Goal: Transaction & Acquisition: Obtain resource

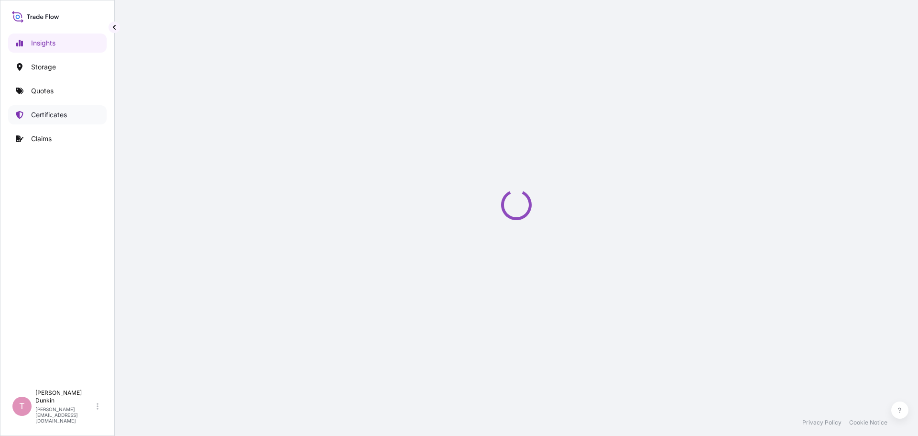
select select "2025"
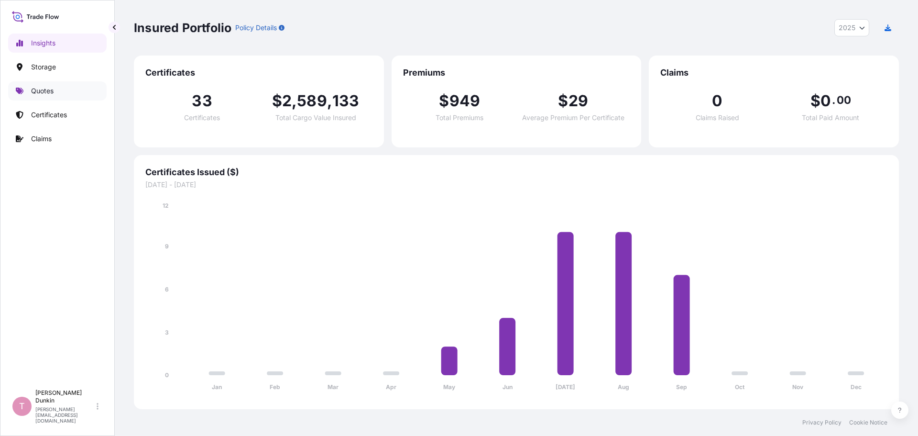
click at [44, 90] on p "Quotes" at bounding box center [42, 91] width 22 height 10
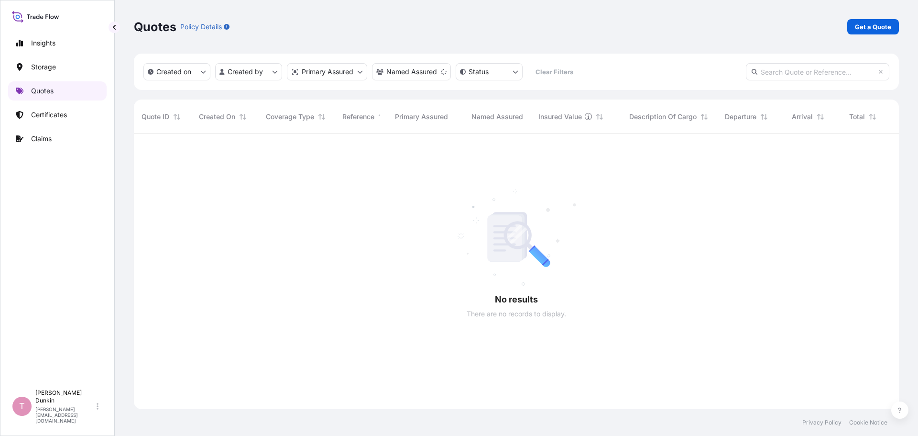
scroll to position [302, 758]
click at [878, 28] on p "Get a Quote" at bounding box center [873, 27] width 36 height 10
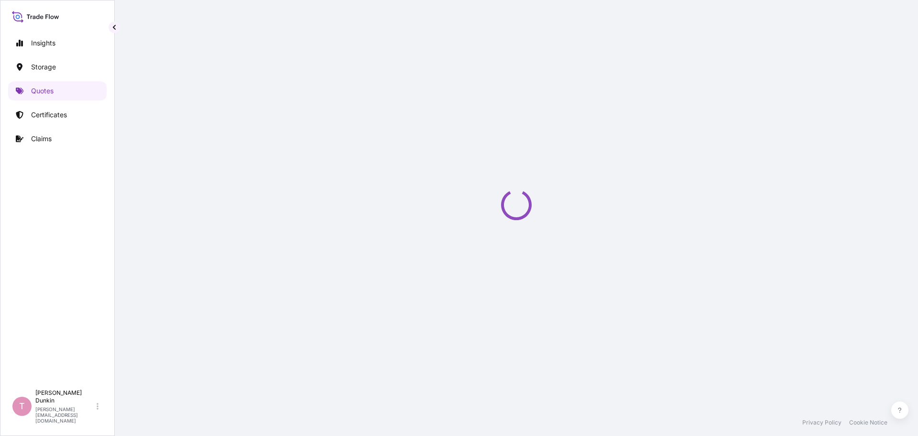
scroll to position [15, 0]
select select "Water"
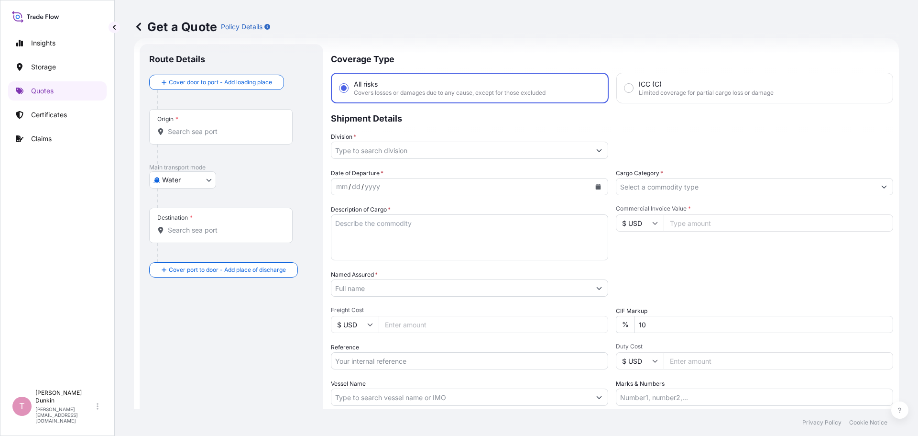
click at [597, 151] on icon "Show suggestions" at bounding box center [599, 150] width 5 height 3
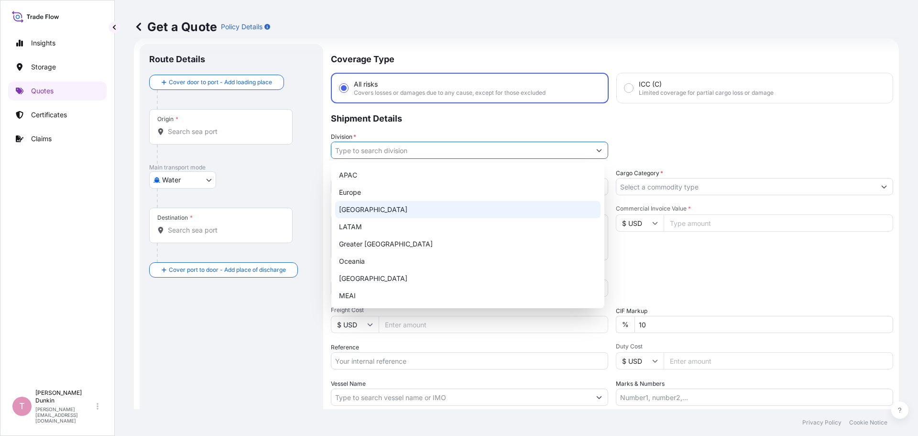
click at [349, 210] on div "[GEOGRAPHIC_DATA]" at bounding box center [467, 209] width 265 height 17
type input "[GEOGRAPHIC_DATA]"
click at [350, 207] on div "[GEOGRAPHIC_DATA]" at bounding box center [467, 209] width 265 height 17
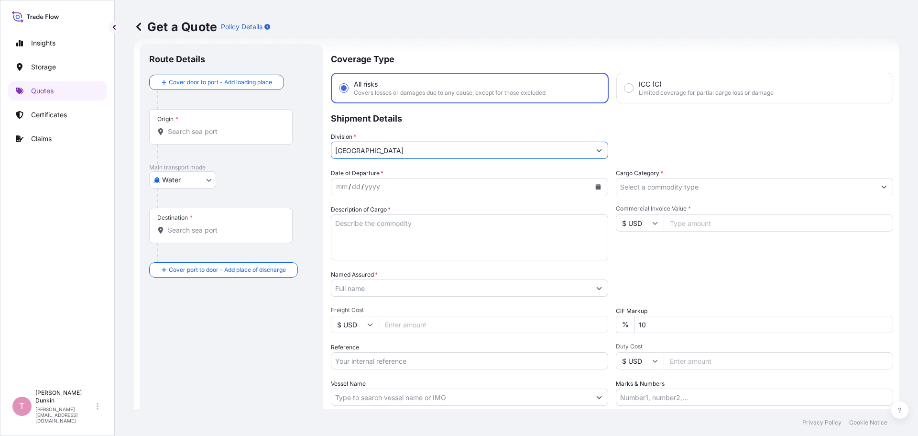
click at [597, 185] on icon "Calendar" at bounding box center [598, 187] width 5 height 6
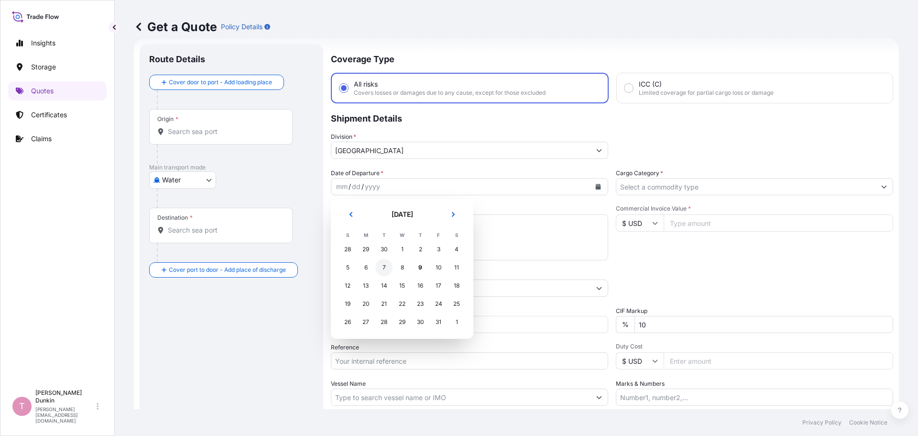
click at [384, 268] on div "7" at bounding box center [383, 267] width 17 height 17
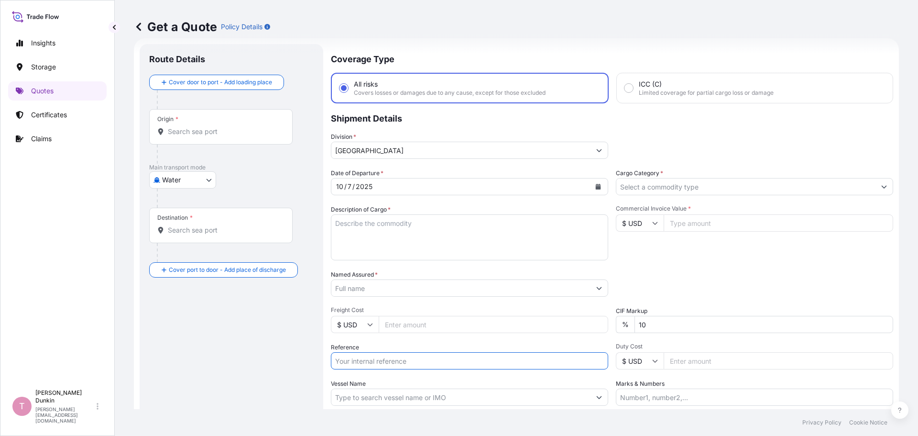
paste input "US10020855110"
type input "US10020855110"
click at [881, 186] on icon "Show suggestions" at bounding box center [884, 187] width 6 height 6
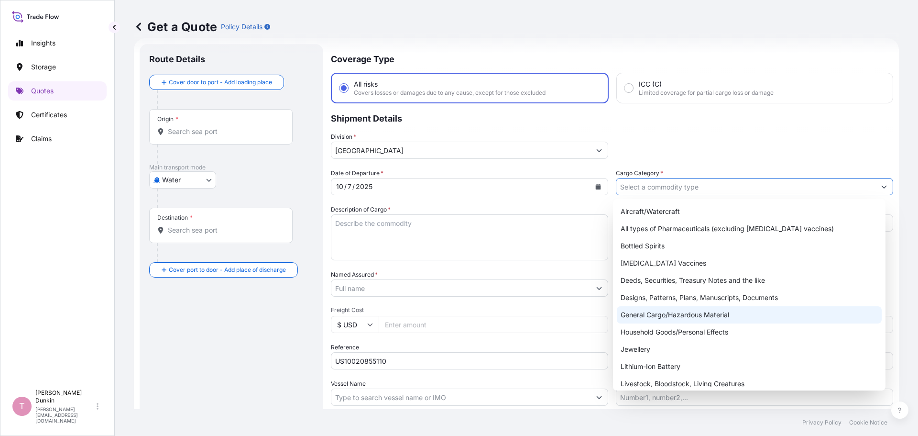
click at [652, 316] on div "General Cargo/Hazardous Material" at bounding box center [749, 314] width 265 height 17
type input "General Cargo/Hazardous Material"
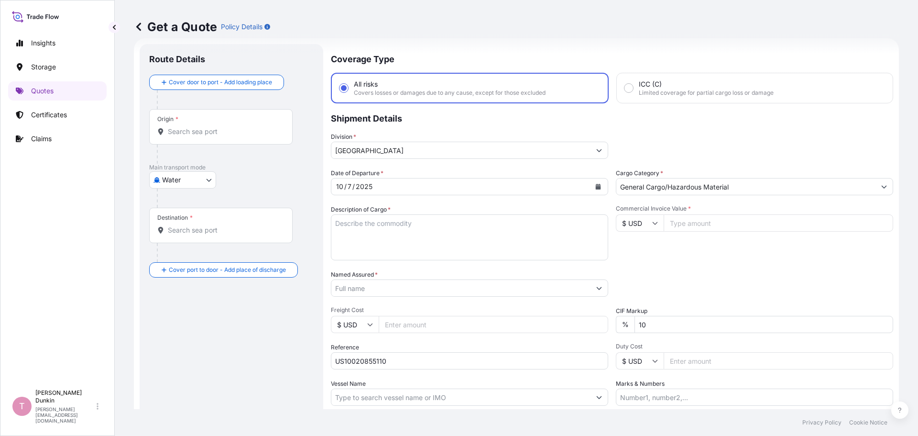
click at [345, 223] on textarea "Description of Cargo *" at bounding box center [469, 237] width 277 height 46
drag, startPoint x: 330, startPoint y: 234, endPoint x: 502, endPoint y: 242, distance: 172.3
click at [502, 242] on textarea "Description of Cargo *" at bounding box center [469, 237] width 277 height 46
paste textarea "70"
click at [358, 224] on textarea "70" at bounding box center [469, 237] width 277 height 46
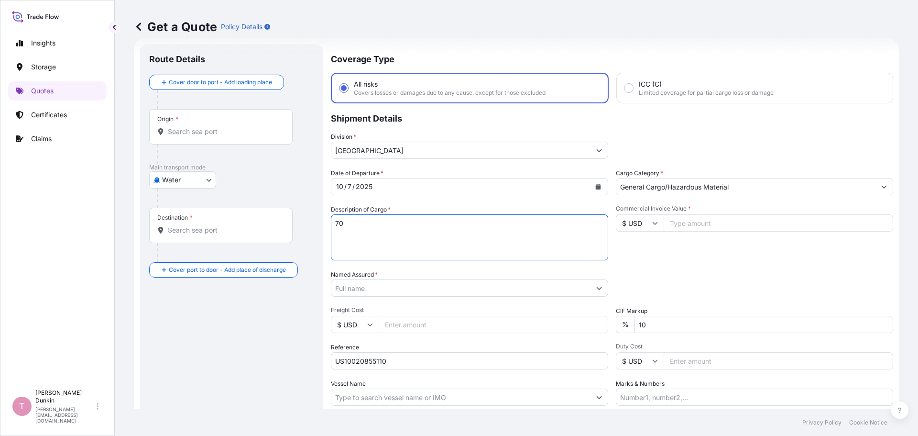
paste textarea "DRUMS LOADED ONTO 20 PALLETS LOADED INTO 1 40' CONTAINER(S) ADCOTE(TM) [PHONE_N…"
click at [482, 251] on textarea "70 DRUMS LOADED ONTO 20 PALLETS LOADED INTO 1 40' CONTAINER(S) ADCOTE(TM) [PHON…" at bounding box center [469, 237] width 277 height 46
paste textarea "UNITED STATES UN1133 ADHESIVES, 3, II IMDG UN1133 ADHESIVES, 3, II, (- 4.44 #C …"
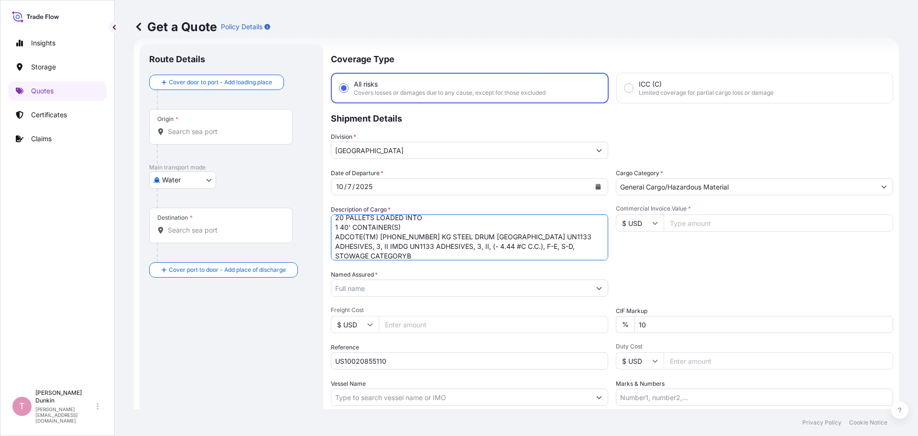
type textarea "70 DRUMS LOADED ONTO 20 PALLETS LOADED INTO 1 40' CONTAINER(S) ADCOTE(TM) [PHON…"
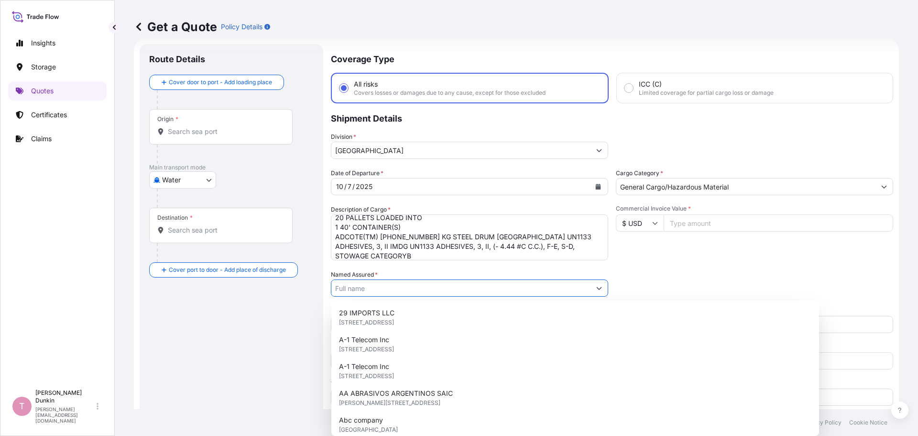
click at [500, 286] on input "Named Assured *" at bounding box center [460, 287] width 259 height 17
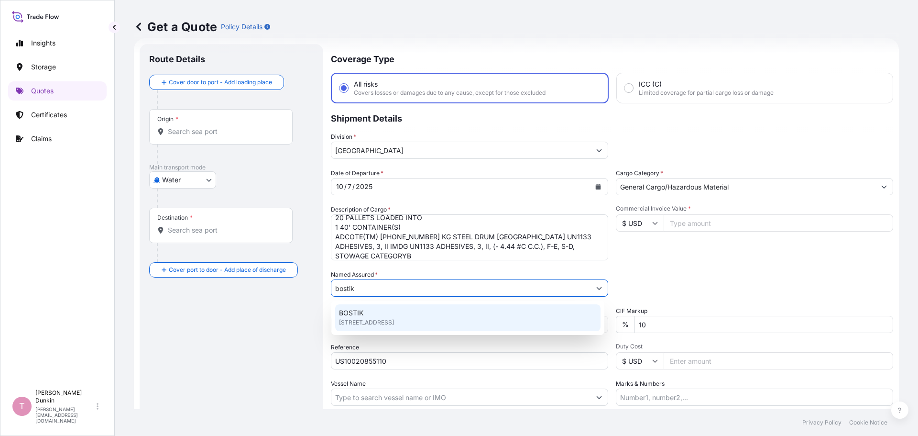
click at [357, 316] on span "BOSTIK" at bounding box center [351, 313] width 24 height 10
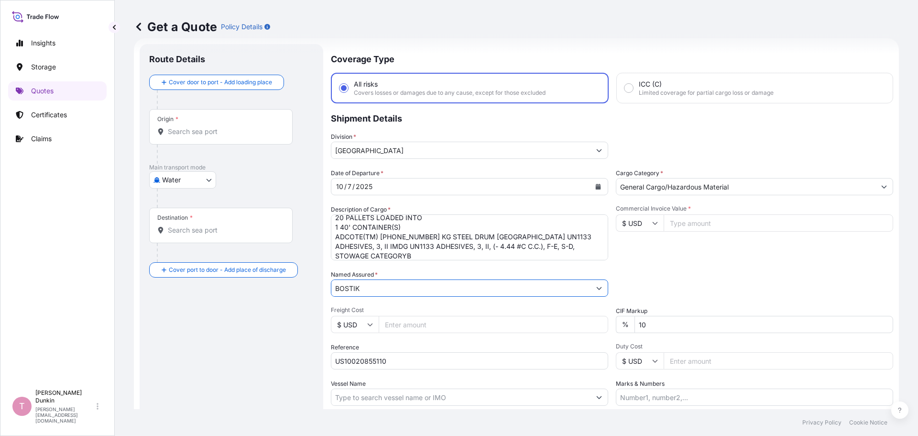
type input "BOSTIK"
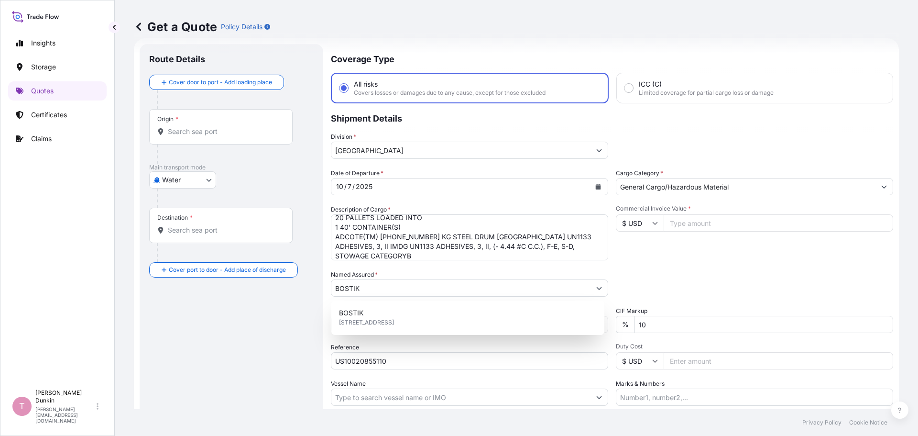
click at [692, 222] on input "Commercial Invoice Value *" at bounding box center [779, 222] width 230 height 17
paste input "160876.80"
type input "160876.80"
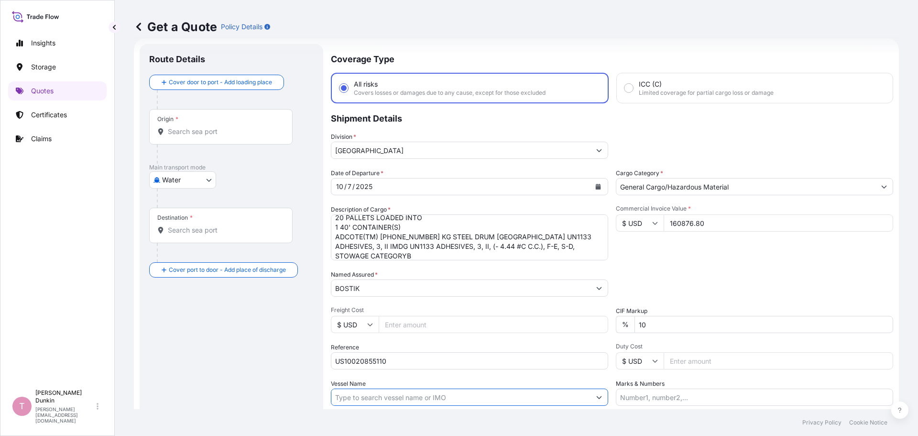
click at [345, 397] on input "Vessel Name" at bounding box center [460, 396] width 259 height 17
paste input "MADRID EXPRESS"
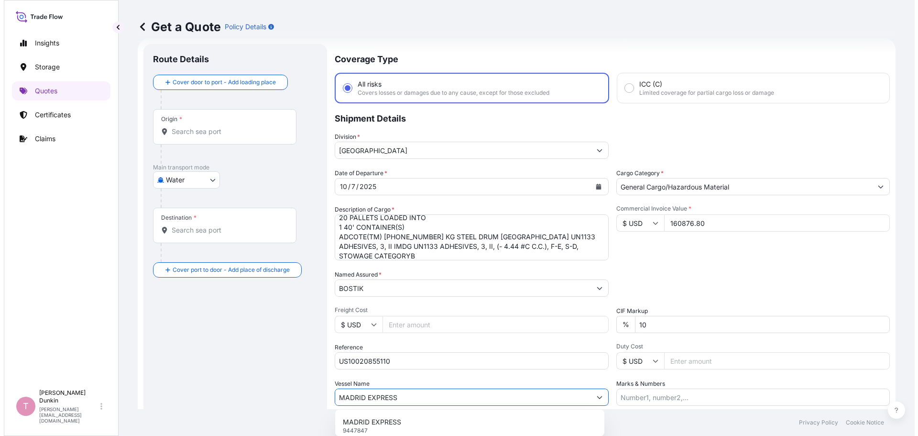
scroll to position [63, 0]
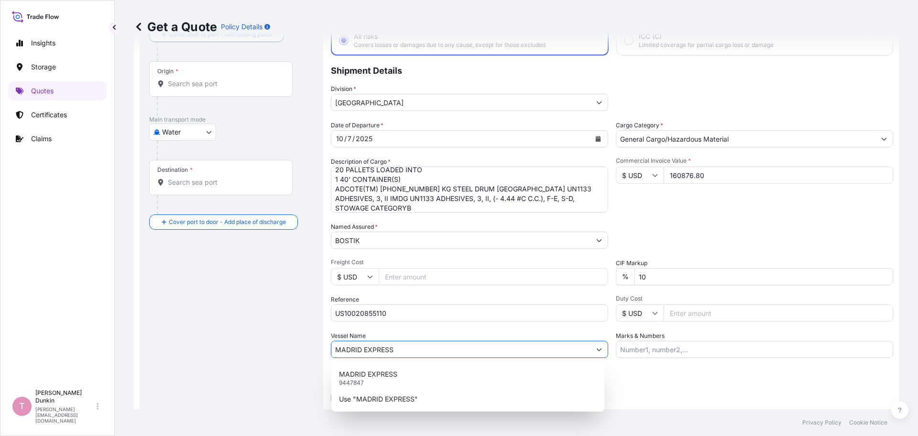
click at [408, 350] on input "MADRID EXPRESS" at bounding box center [460, 349] width 259 height 17
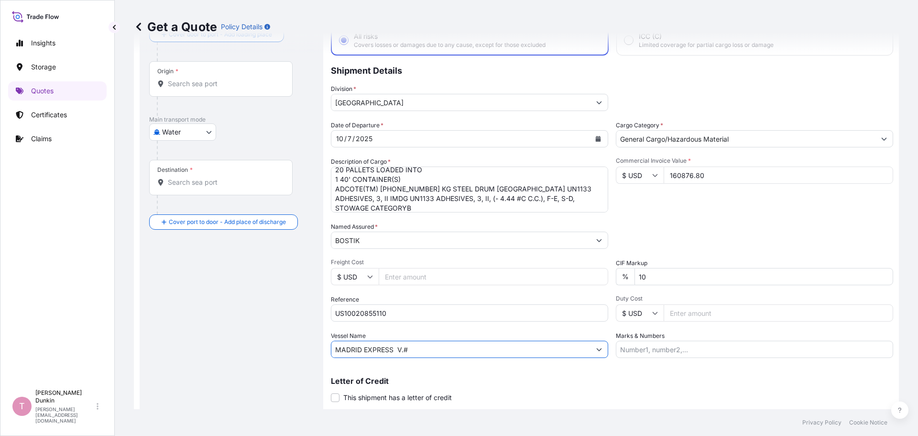
click at [418, 352] on input "MADRID EXPRESS V.#" at bounding box center [460, 349] width 259 height 17
paste input "541W"
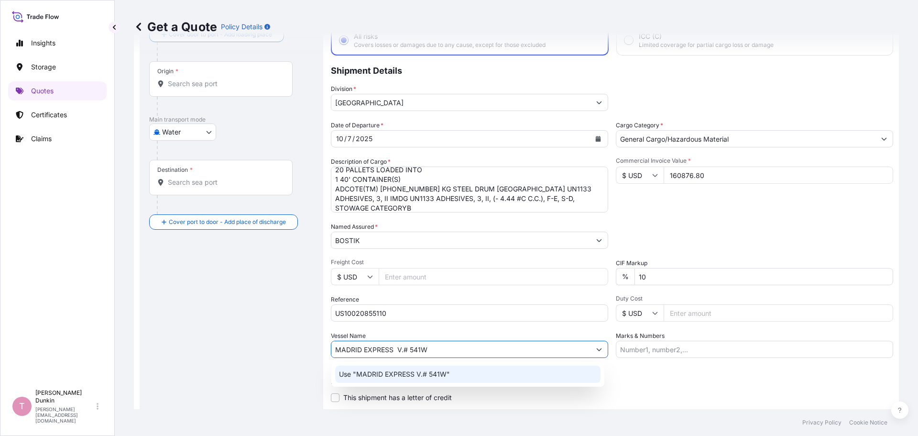
click at [391, 374] on p "Use "MADRID EXPRESS V.# 541W"" at bounding box center [394, 374] width 111 height 10
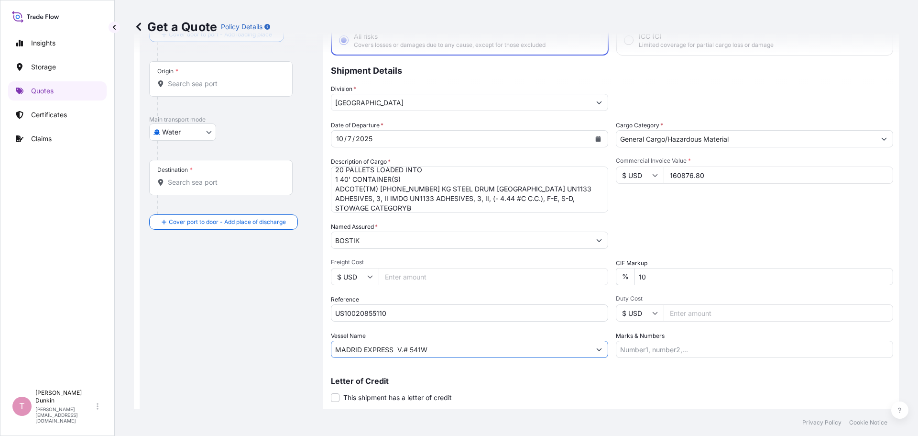
scroll to position [0, 0]
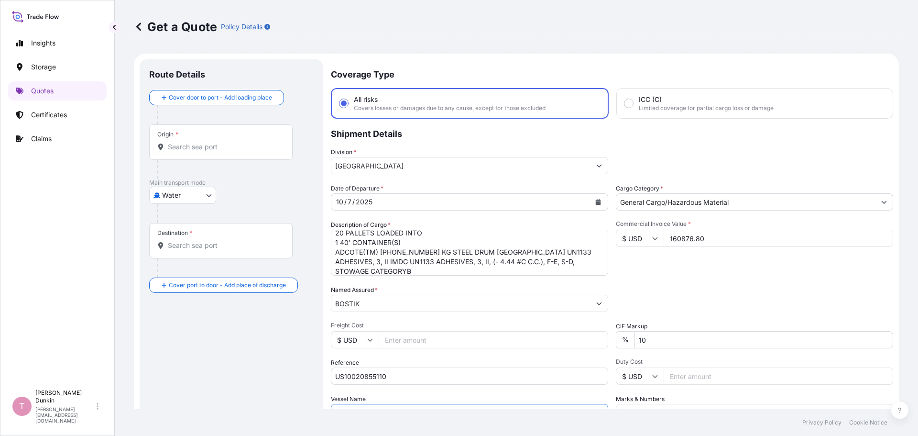
type input "MADRID EXPRESS V.# 541W"
click at [174, 145] on input "Origin *" at bounding box center [224, 147] width 113 height 10
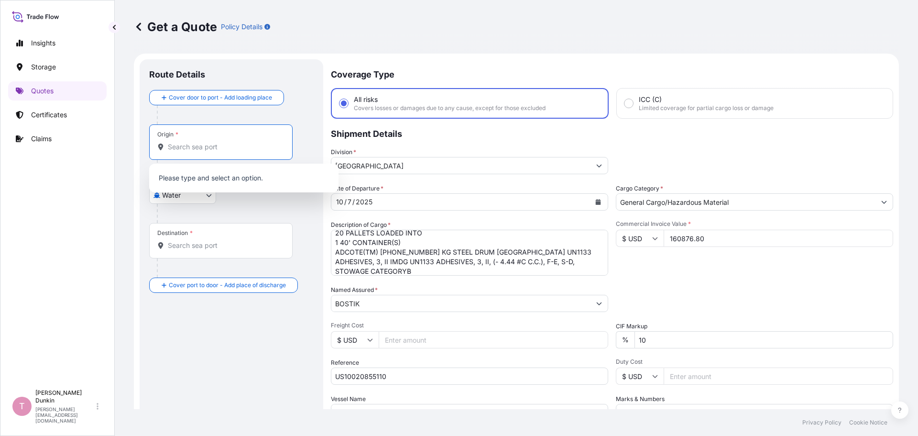
paste input "[GEOGRAPHIC_DATA], [GEOGRAPHIC_DATA]"
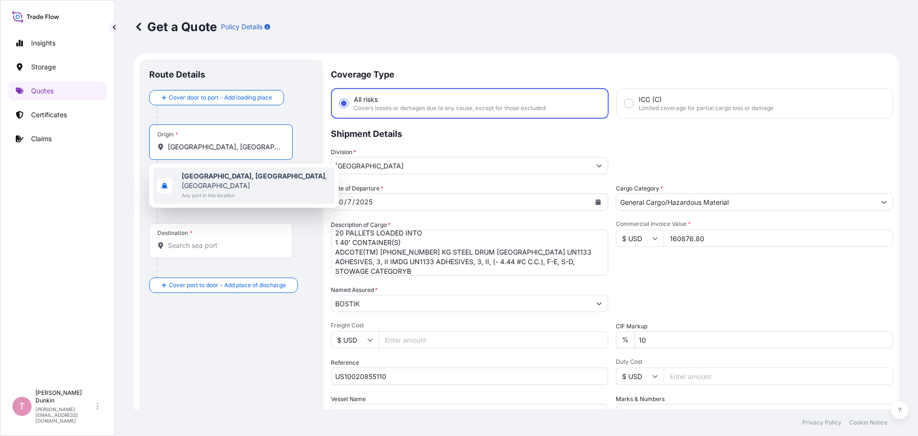
click at [209, 176] on b "[GEOGRAPHIC_DATA], [GEOGRAPHIC_DATA]" at bounding box center [253, 176] width 143 height 8
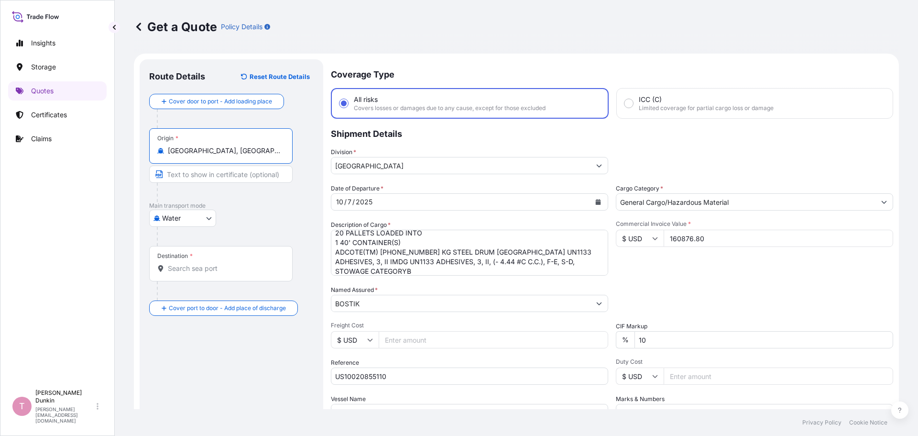
type input "[GEOGRAPHIC_DATA], [GEOGRAPHIC_DATA], [GEOGRAPHIC_DATA]"
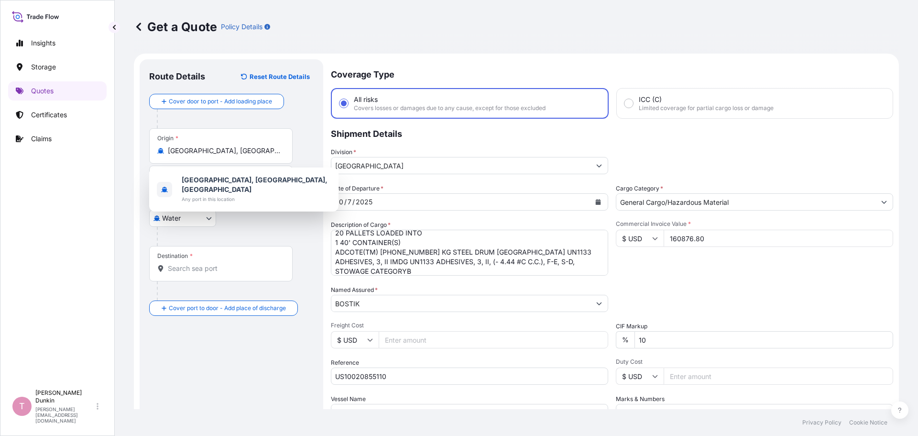
click at [169, 261] on div "Destination *" at bounding box center [220, 263] width 143 height 35
click at [169, 264] on input "Destination *" at bounding box center [224, 269] width 113 height 10
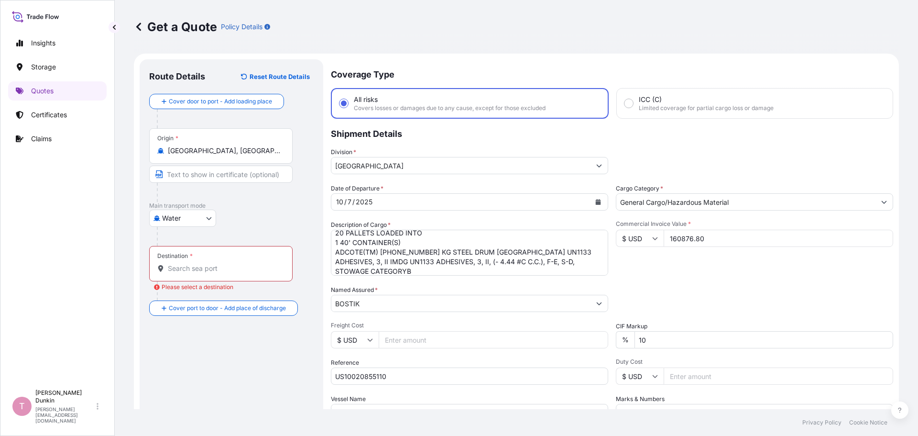
drag, startPoint x: 169, startPoint y: 261, endPoint x: 163, endPoint y: 265, distance: 7.3
click at [163, 265] on icon at bounding box center [160, 268] width 7 height 7
click at [168, 265] on input "Destination * Please select a destination" at bounding box center [224, 269] width 113 height 10
drag, startPoint x: 163, startPoint y: 265, endPoint x: 165, endPoint y: 272, distance: 6.7
click at [165, 272] on div at bounding box center [220, 269] width 127 height 10
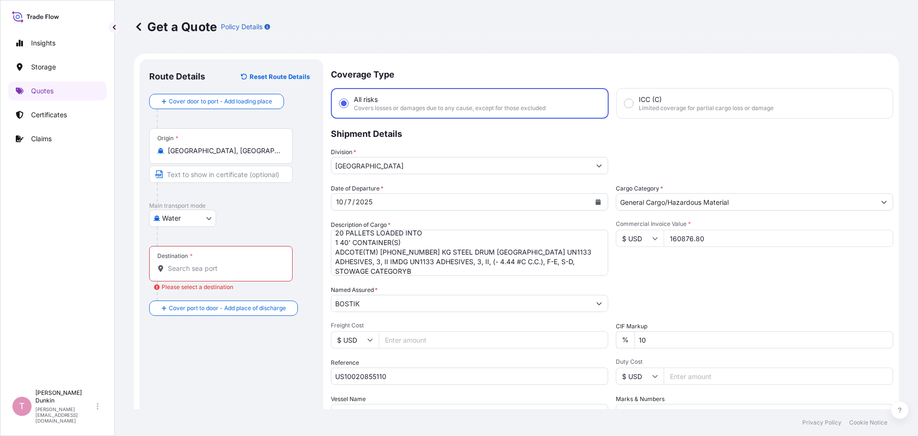
click at [168, 272] on input "Destination * Please select a destination" at bounding box center [224, 269] width 113 height 10
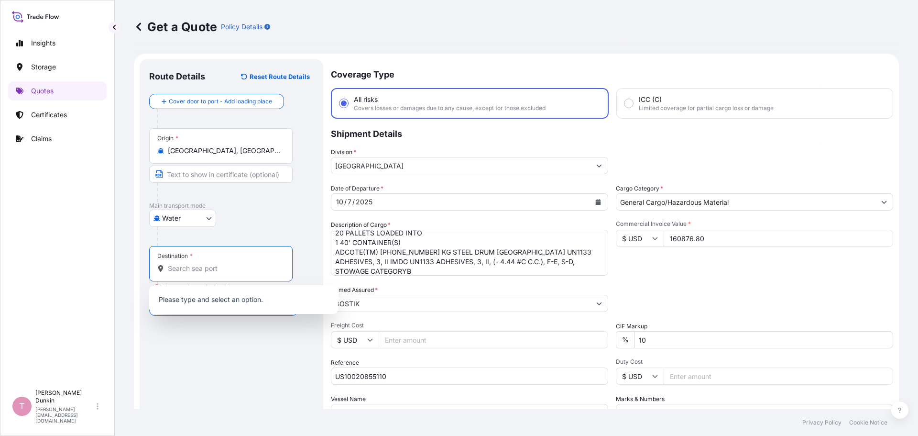
paste input "COLOMBO SEAPORT"
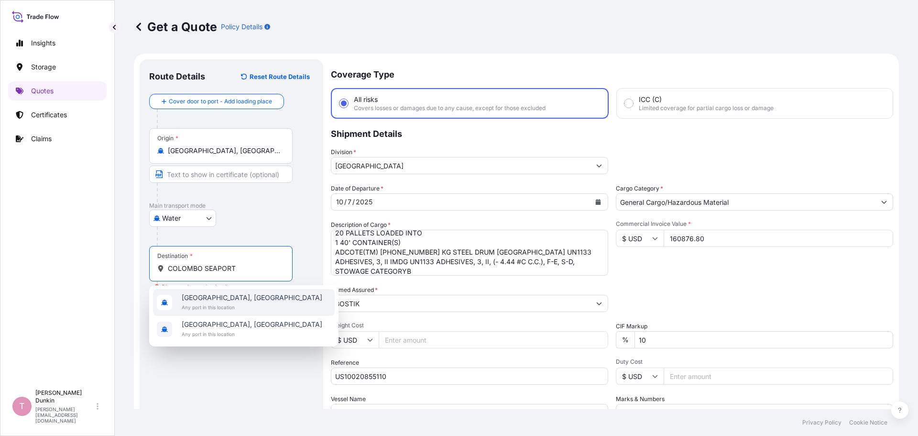
click at [187, 297] on span "[GEOGRAPHIC_DATA], [GEOGRAPHIC_DATA]" at bounding box center [252, 298] width 141 height 10
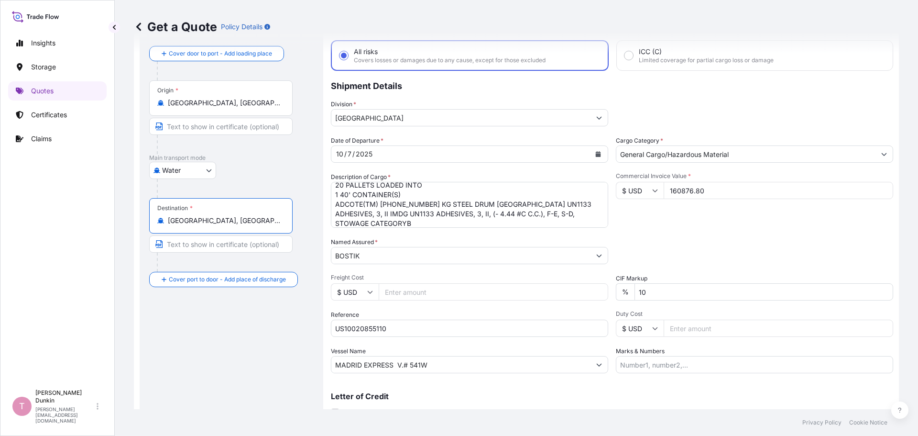
scroll to position [89, 0]
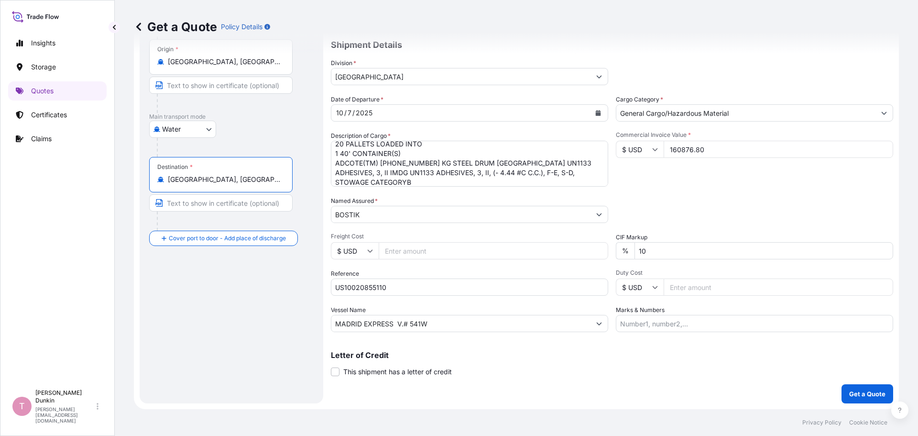
type input "[GEOGRAPHIC_DATA], [GEOGRAPHIC_DATA]"
click at [359, 285] on input "US10020855110" at bounding box center [469, 286] width 277 height 17
click at [359, 286] on input "US10020855110" at bounding box center [469, 286] width 277 height 17
click at [849, 393] on p "Get a Quote" at bounding box center [867, 394] width 36 height 10
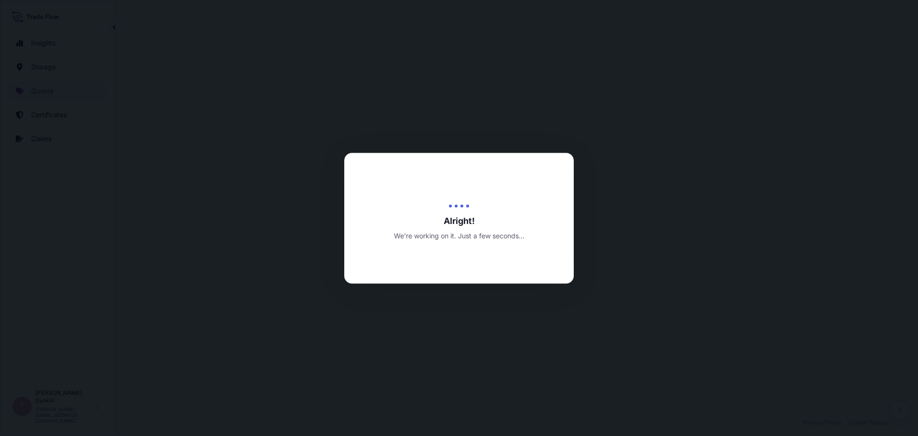
select select "Water"
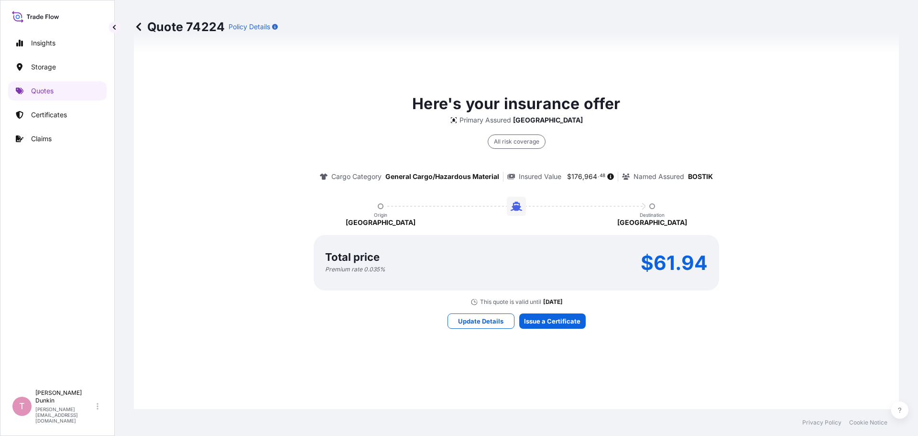
scroll to position [699, 0]
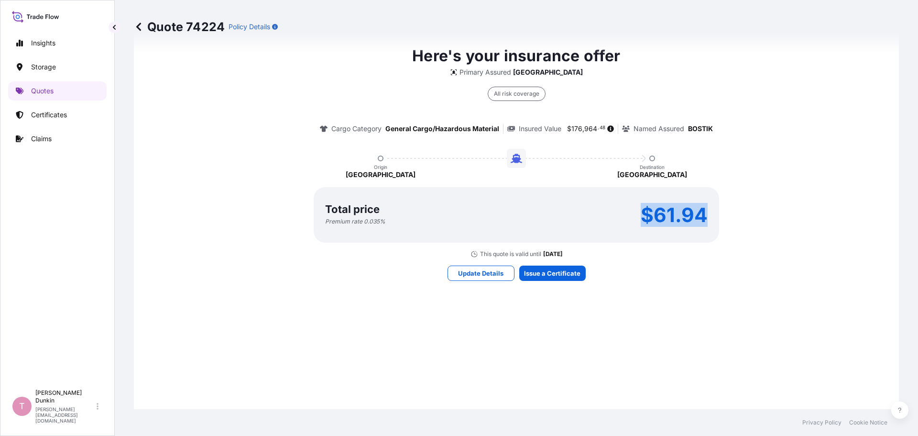
drag, startPoint x: 635, startPoint y: 213, endPoint x: 703, endPoint y: 216, distance: 68.5
click at [703, 216] on div "Total price Premium rate 0.035 % $61.94" at bounding box center [516, 214] width 383 height 21
copy p "$61.94"
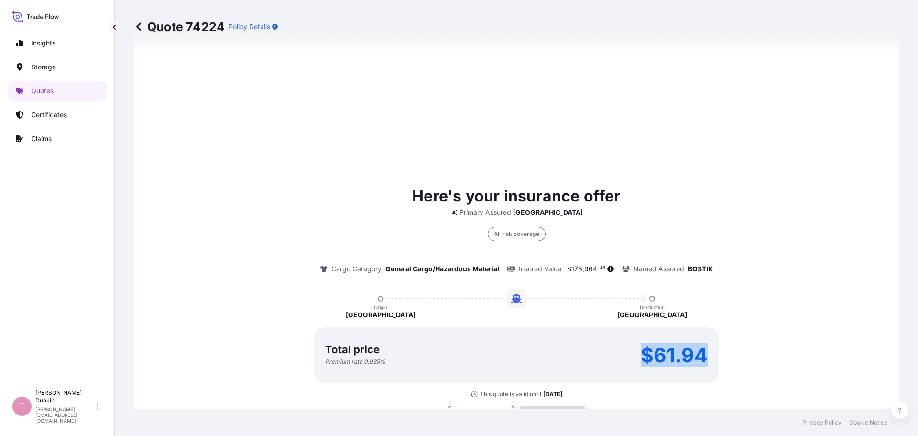
scroll to position [1367, 0]
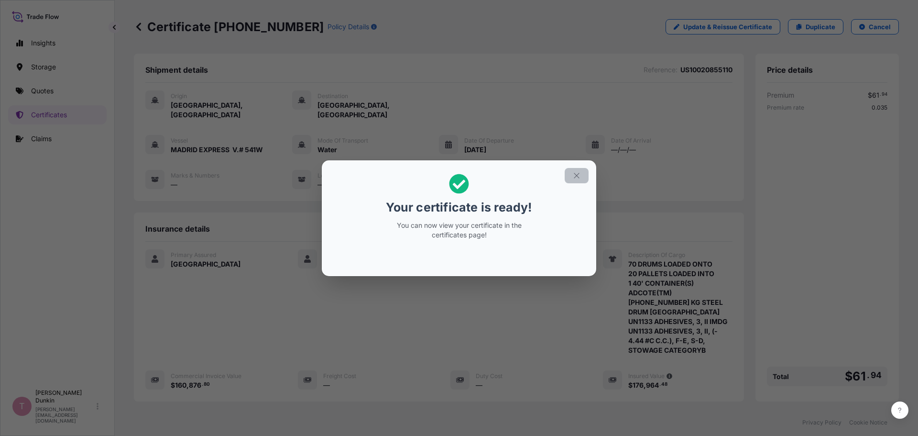
click at [575, 175] on icon "button" at bounding box center [576, 175] width 9 height 9
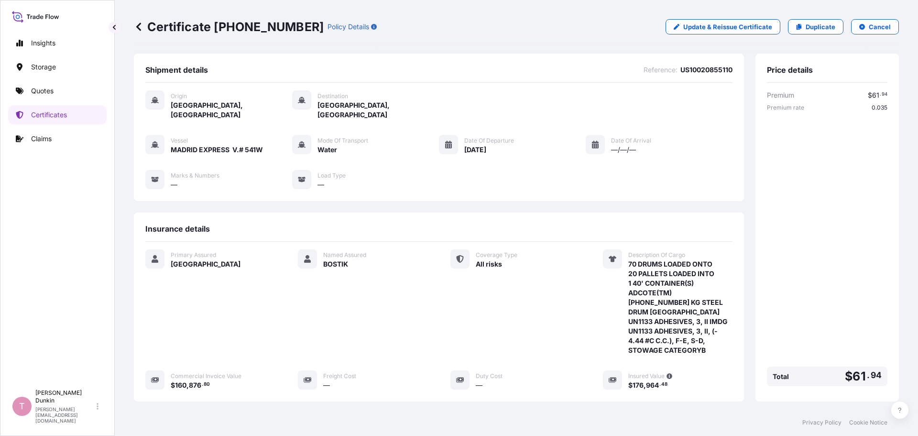
scroll to position [134, 0]
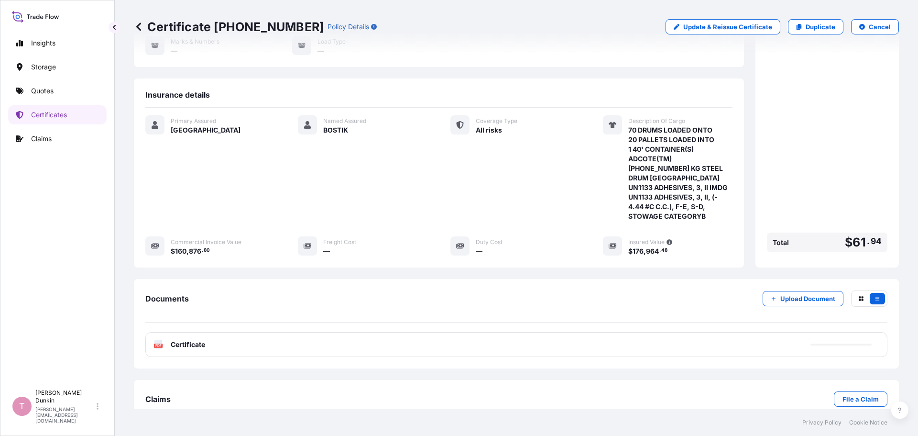
click at [154, 343] on rect at bounding box center [158, 345] width 9 height 4
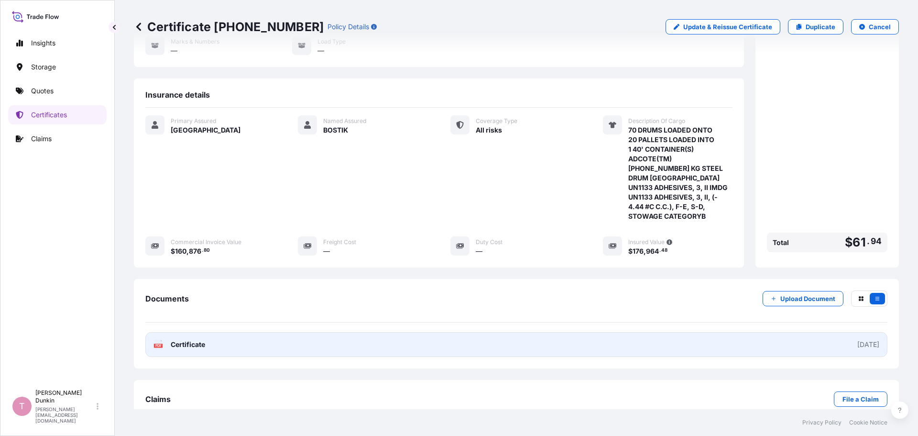
click at [160, 340] on icon at bounding box center [158, 345] width 8 height 10
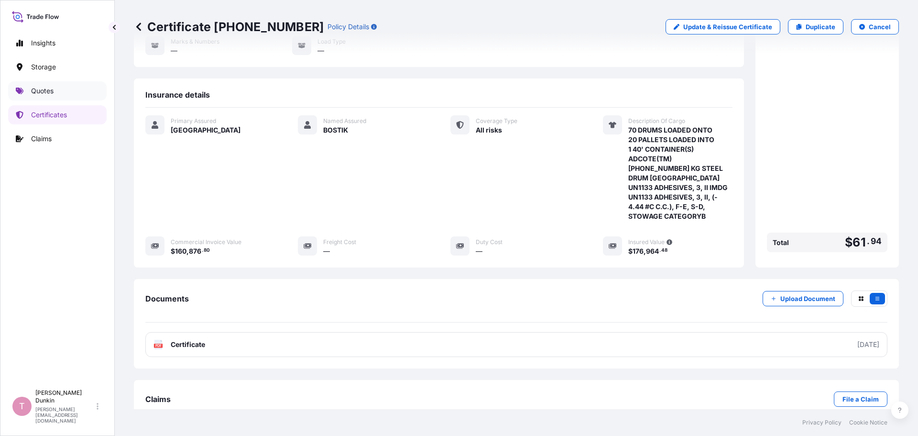
click at [42, 91] on p "Quotes" at bounding box center [42, 91] width 22 height 10
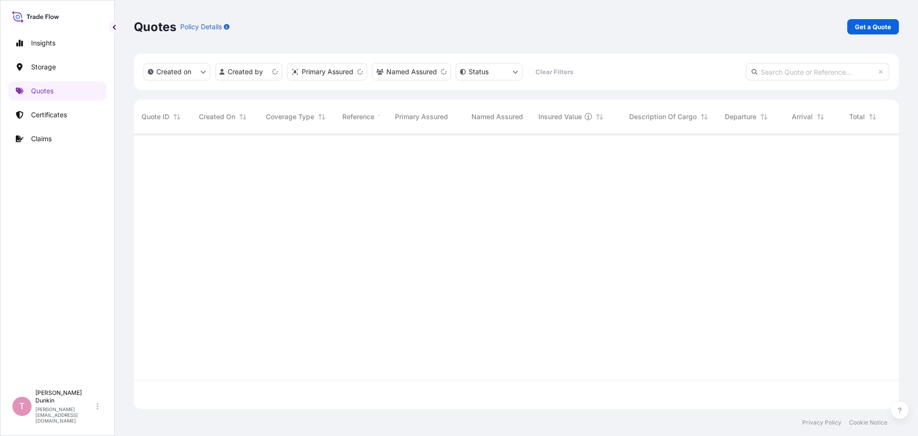
scroll to position [273, 758]
click at [879, 24] on p "Get a Quote" at bounding box center [873, 27] width 36 height 10
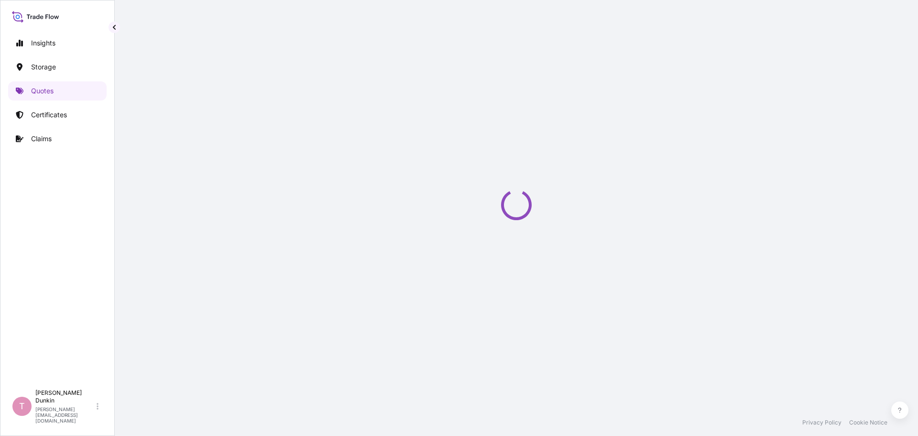
select select "Water"
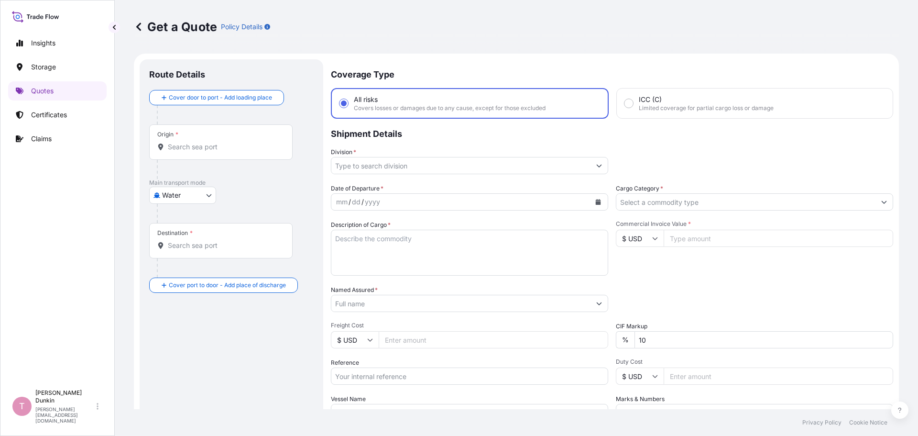
scroll to position [15, 0]
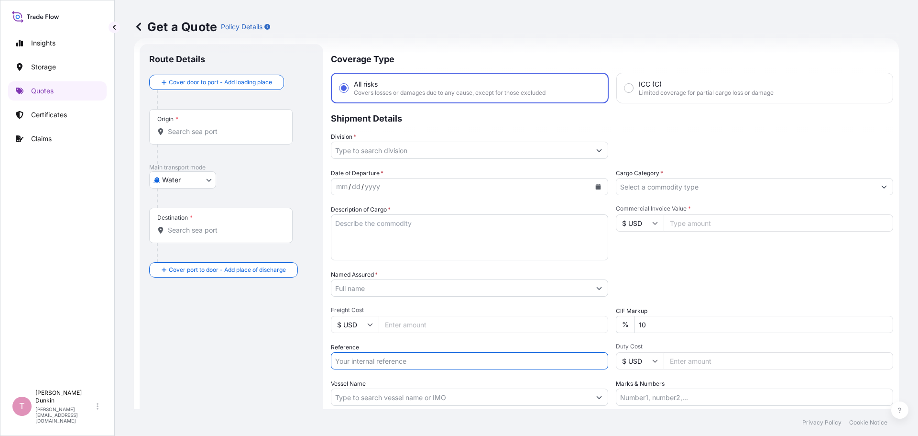
paste input "US10020880102"
type input "US10020880102"
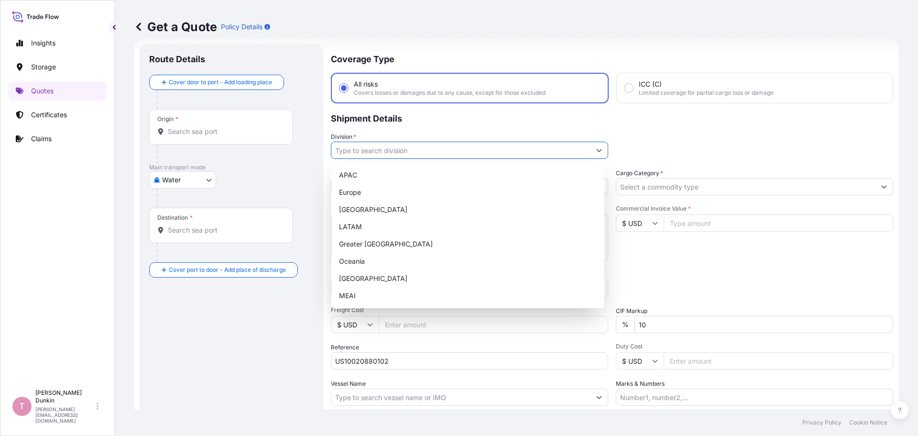
click at [598, 151] on icon "Show suggestions" at bounding box center [599, 150] width 6 height 6
click at [362, 209] on div "[GEOGRAPHIC_DATA]" at bounding box center [467, 209] width 265 height 17
type input "[GEOGRAPHIC_DATA]"
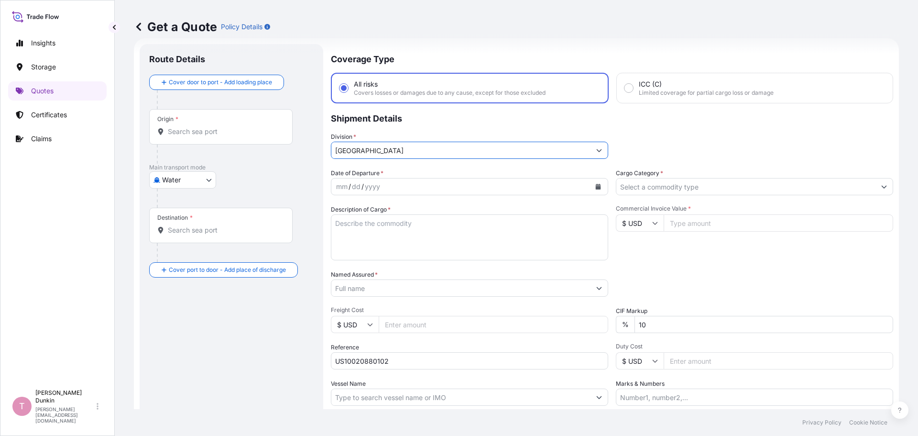
click at [643, 190] on input "Cargo Category *" at bounding box center [745, 186] width 259 height 17
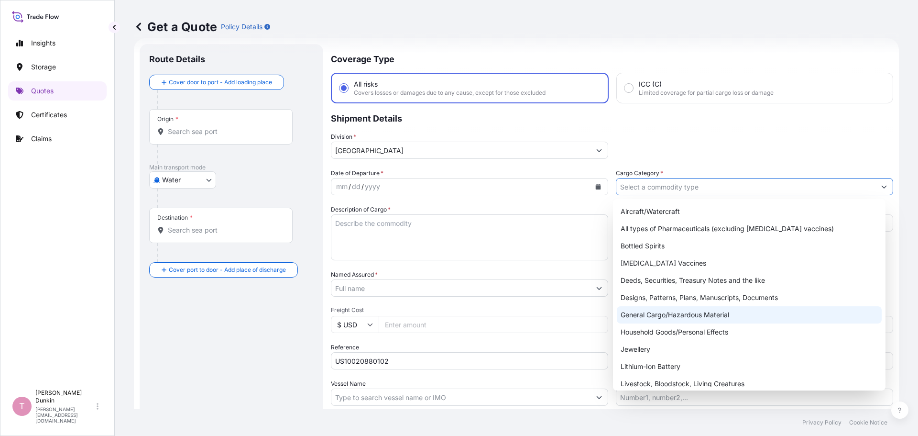
click at [637, 313] on div "General Cargo/Hazardous Material" at bounding box center [749, 314] width 265 height 17
type input "General Cargo/Hazardous Material"
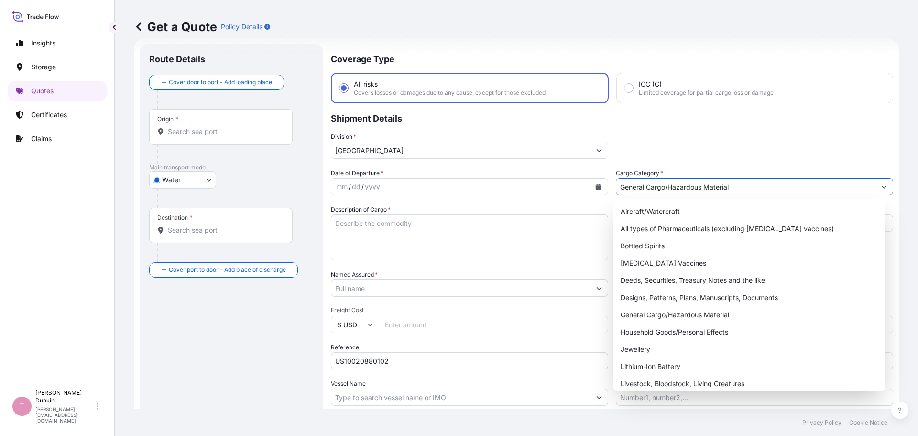
click at [372, 187] on div "yyyy" at bounding box center [372, 186] width 17 height 11
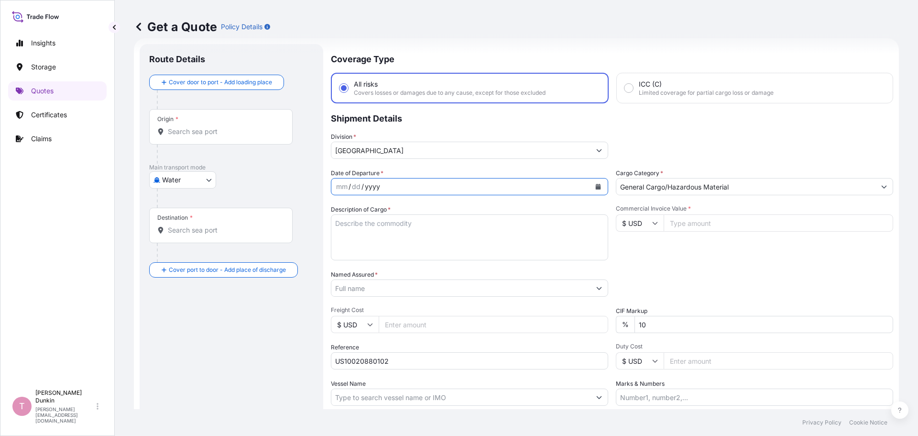
click at [596, 187] on icon "Calendar" at bounding box center [598, 187] width 5 height 6
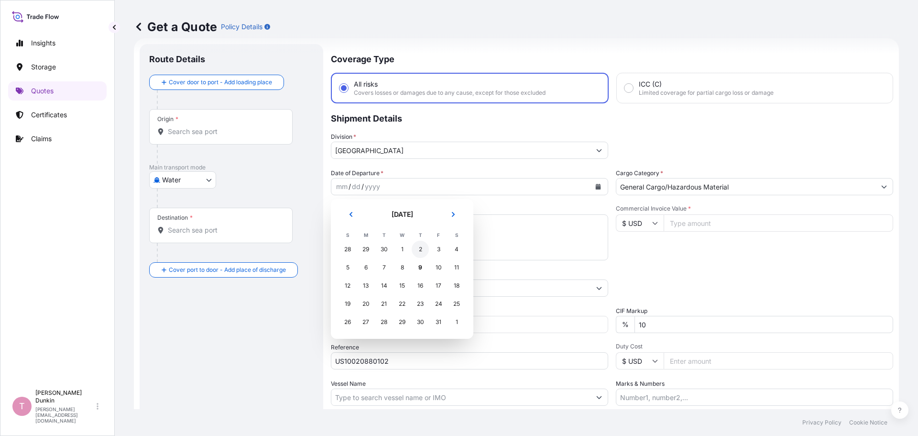
click at [419, 247] on div "2" at bounding box center [420, 249] width 17 height 17
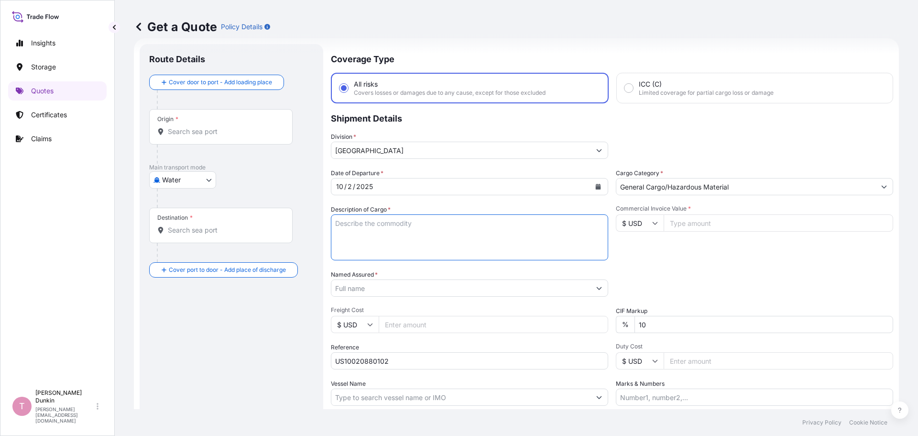
click at [344, 220] on textarea "Description of Cargo *" at bounding box center [469, 237] width 277 height 46
paste textarea "24"
click at [372, 224] on textarea "24" at bounding box center [469, 237] width 277 height 46
paste textarea "DRUMS LOADED ONTO 8 PALLETS LOADED INTO 1 20' CONTAINER(S) ADCOTE(TM) 35D9 181 …"
click at [476, 252] on textarea "24 DRUMS LOADED ONTO 8 PALLETS LOADED INTO 1 20' CONTAINER(S) ADCOTE(TM) 35D9 1…" at bounding box center [469, 237] width 277 height 46
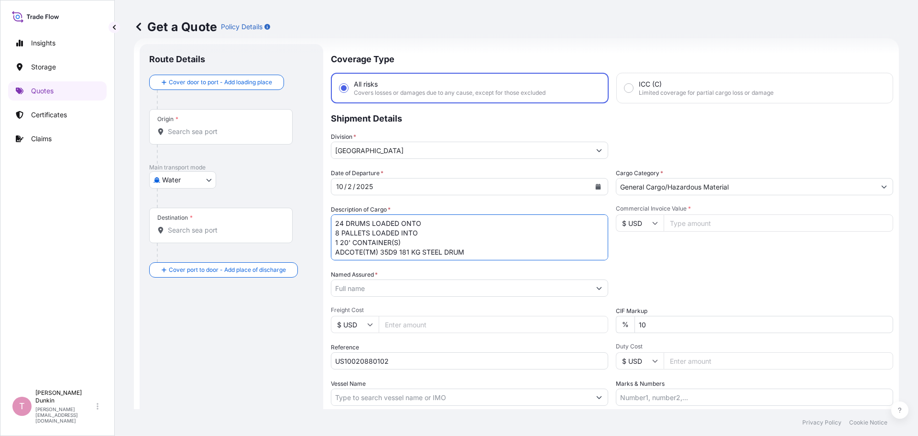
paste textarea "UNITED STATES UN1866 RESIN SOLUTION, 3, II IMDG UN1866 RESIN SOLUTION, 3, II, (…"
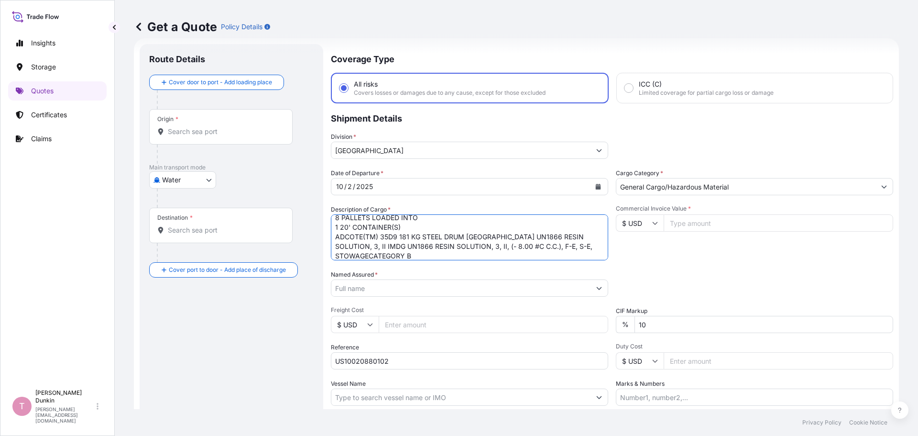
type textarea "24 DRUMS LOADED ONTO 8 PALLETS LOADED INTO 1 20' CONTAINER(S) ADCOTE(TM) 35D9 1…"
click at [450, 289] on input "Named Assured *" at bounding box center [460, 287] width 259 height 17
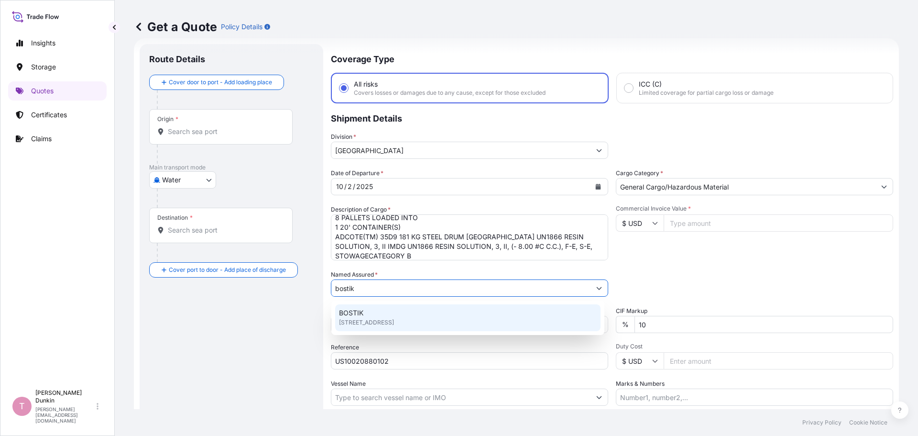
click at [356, 314] on span "BOSTIK" at bounding box center [351, 313] width 24 height 10
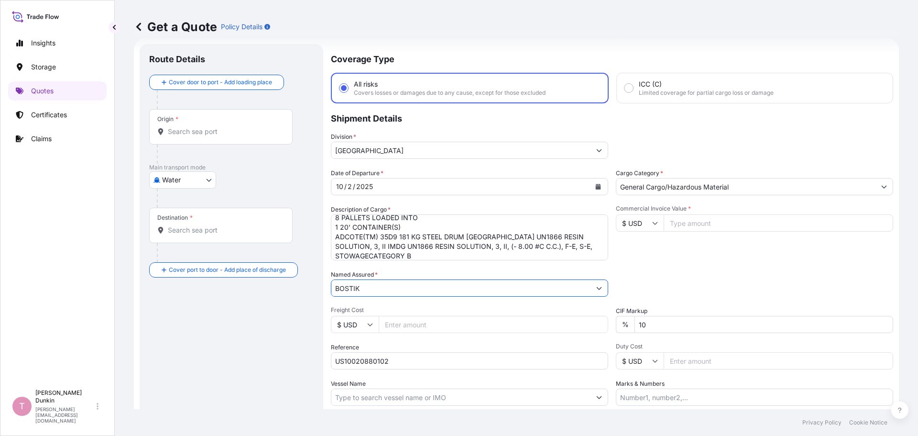
type input "BOSTIK"
click at [686, 227] on input "Commercial Invoice Value *" at bounding box center [779, 222] width 230 height 17
paste input "33883.20"
type input "33883.20"
click at [363, 395] on input "Vessel Name" at bounding box center [460, 396] width 259 height 17
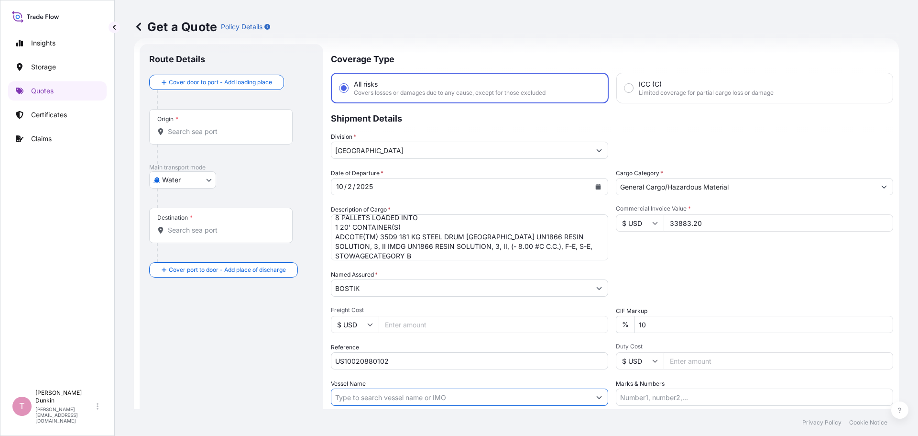
paste input "CMA [MEDICAL_DATA] [PERSON_NAME]"
click at [436, 395] on input "CMA [MEDICAL_DATA] [PERSON_NAME]#" at bounding box center [460, 396] width 259 height 17
paste input "1TUF7N1MA"
click at [396, 424] on p "Use "CMA [MEDICAL_DATA] [PERSON_NAME]# 1TUF7N1MA"" at bounding box center [436, 422] width 195 height 10
type input "CMA [MEDICAL_DATA] [PERSON_NAME]# 1TUF7N1MA"
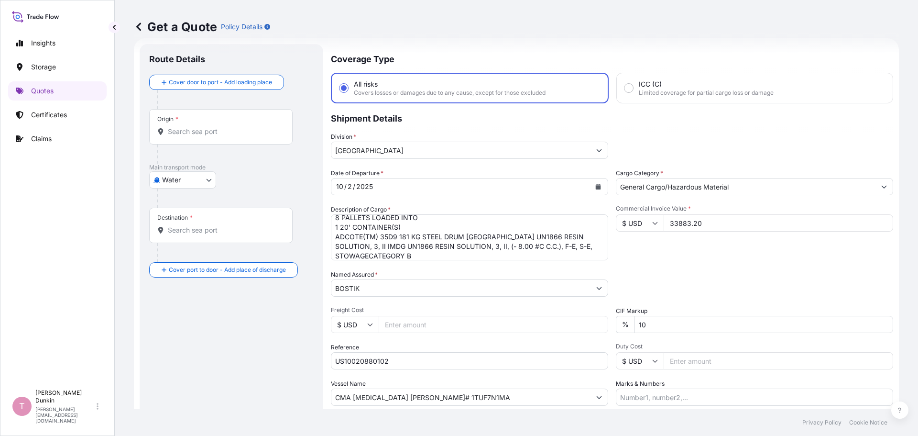
click at [179, 128] on input "Origin *" at bounding box center [224, 132] width 113 height 10
paste input "[GEOGRAPHIC_DATA], [GEOGRAPHIC_DATA]"
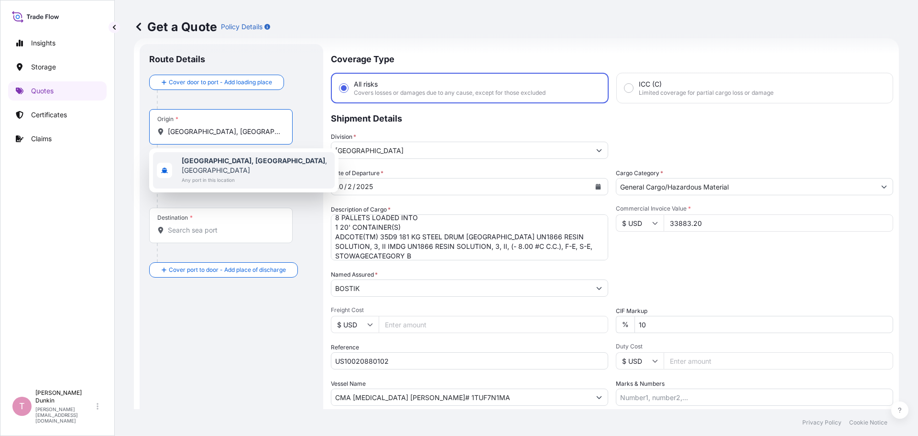
click at [201, 160] on b "[GEOGRAPHIC_DATA], [GEOGRAPHIC_DATA]" at bounding box center [253, 160] width 143 height 8
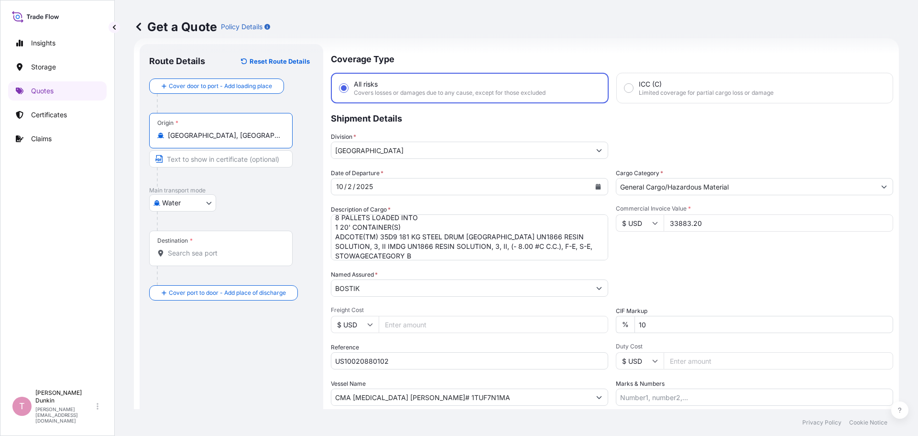
type input "[GEOGRAPHIC_DATA], [GEOGRAPHIC_DATA], [GEOGRAPHIC_DATA]"
click at [189, 249] on input "Destination *" at bounding box center [224, 253] width 113 height 10
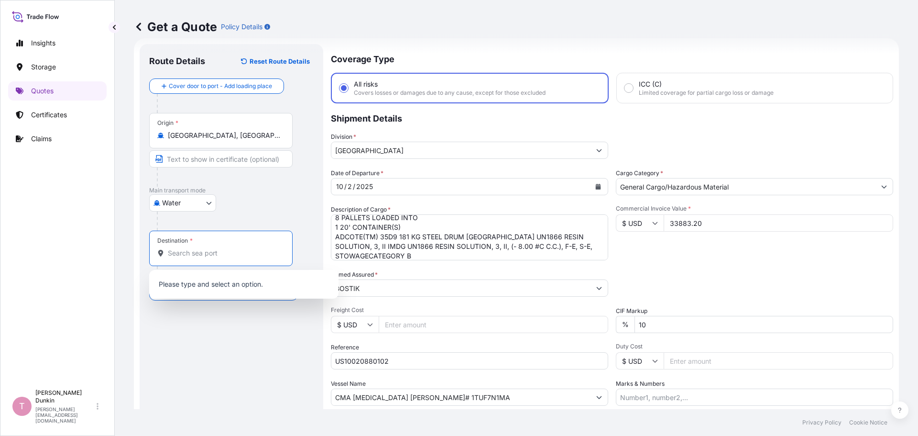
paste input "[GEOGRAPHIC_DATA], [GEOGRAPHIC_DATA]"
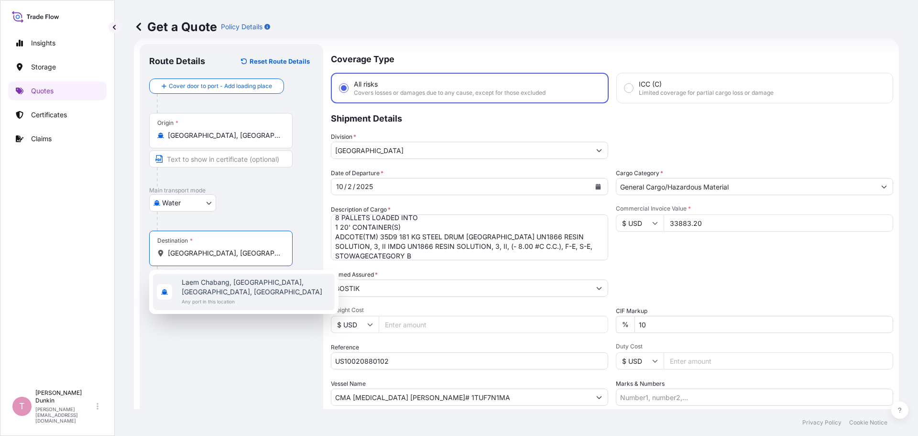
click at [195, 282] on span "Laem Chabang, [GEOGRAPHIC_DATA], [GEOGRAPHIC_DATA], [GEOGRAPHIC_DATA]" at bounding box center [256, 286] width 149 height 19
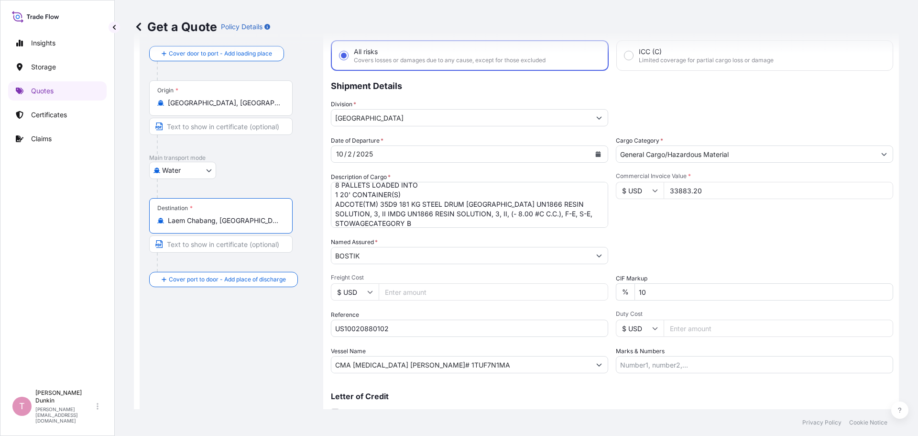
scroll to position [89, 0]
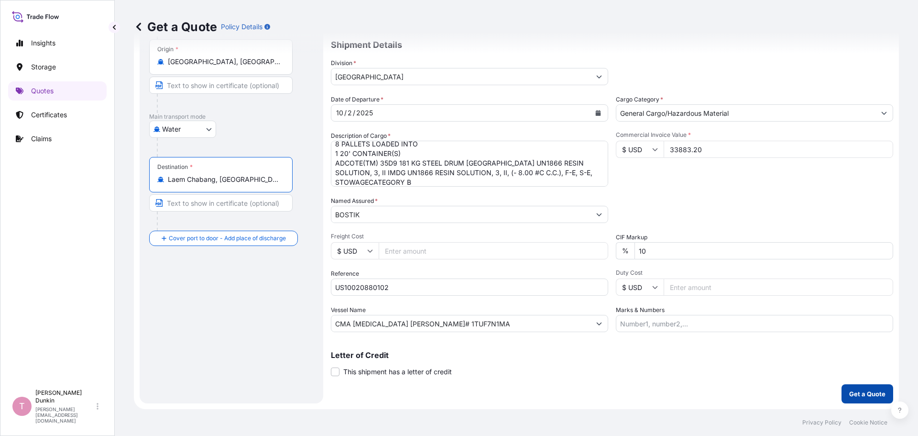
type input "Laem Chabang, [GEOGRAPHIC_DATA], [GEOGRAPHIC_DATA], [GEOGRAPHIC_DATA]"
click at [849, 396] on p "Get a Quote" at bounding box center [867, 394] width 36 height 10
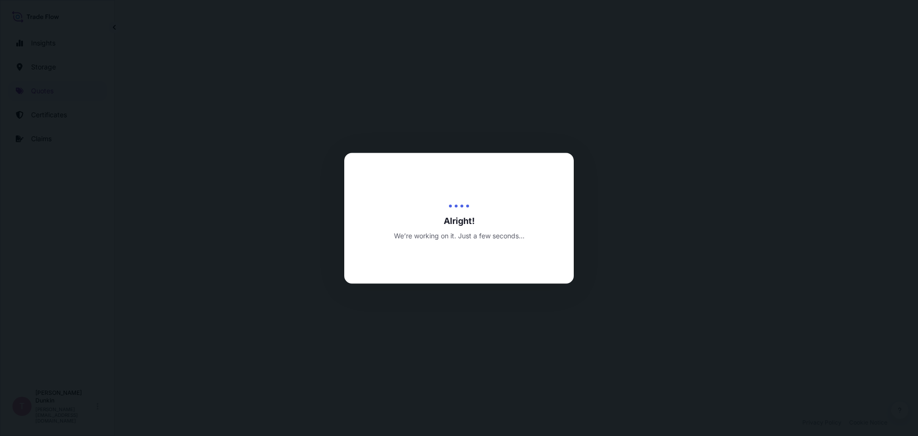
select select "Water"
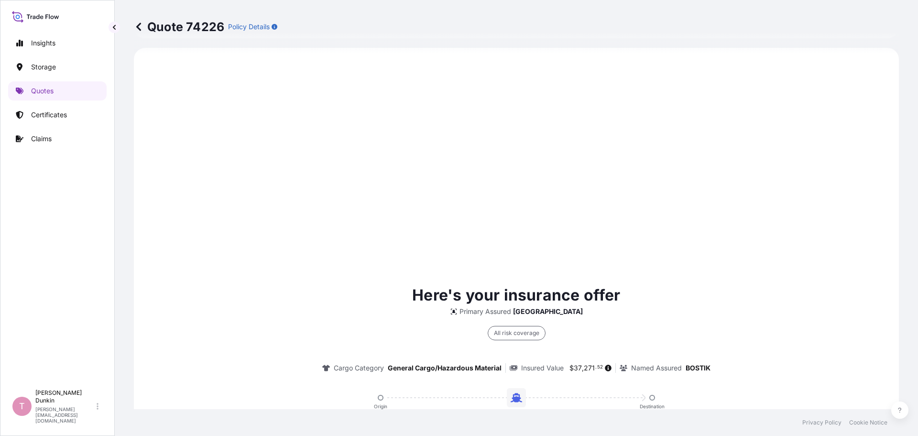
scroll to position [699, 0]
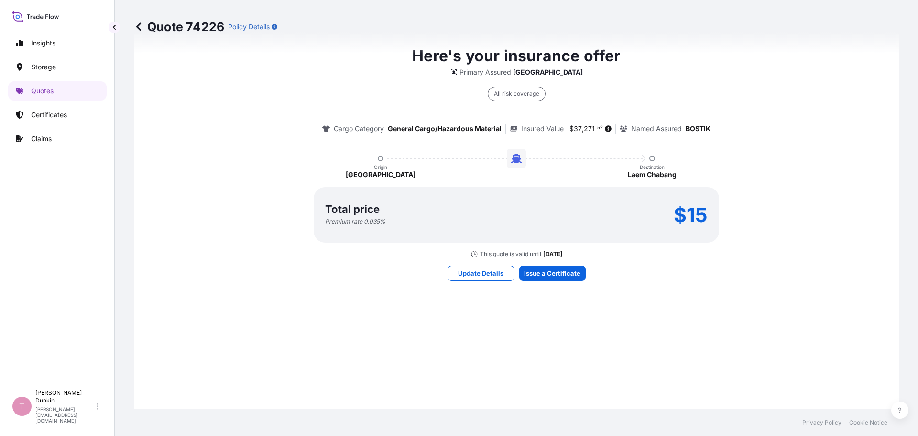
click at [664, 215] on div "Total price Premium rate 0.035 % $15" at bounding box center [516, 214] width 383 height 21
drag, startPoint x: 670, startPoint y: 214, endPoint x: 708, endPoint y: 215, distance: 38.3
click at [708, 215] on div "Total price Premium rate 0.035 % $15" at bounding box center [517, 214] width 406 height 55
copy p "$15"
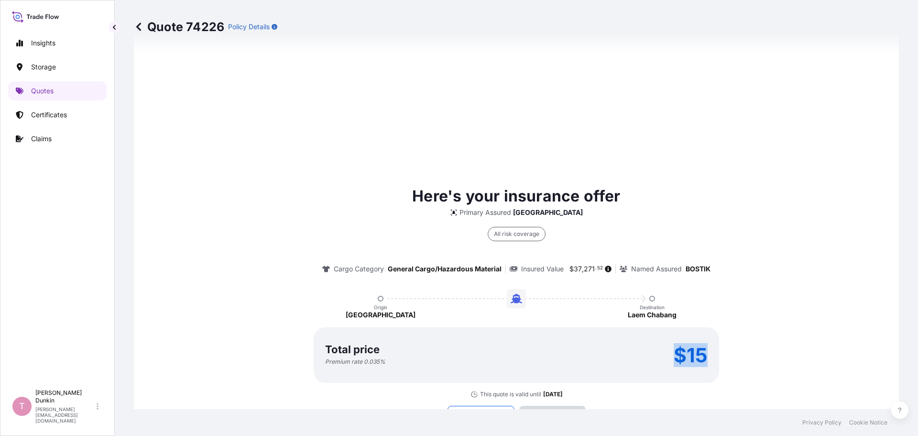
scroll to position [1367, 0]
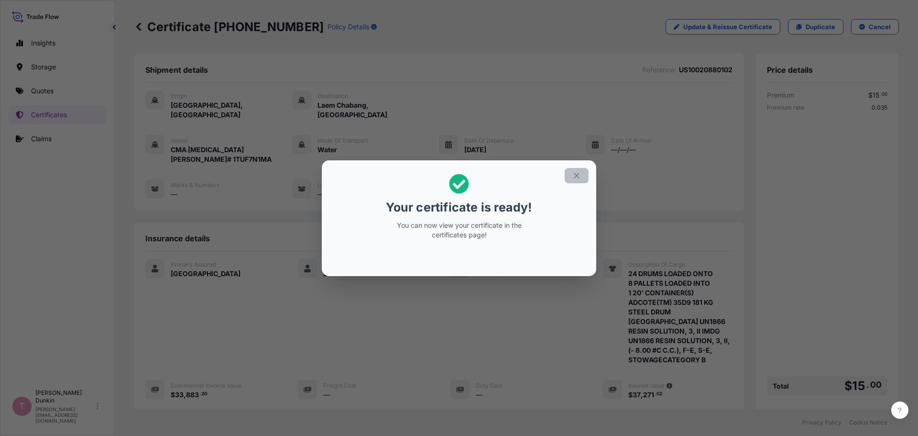
click at [576, 173] on icon "button" at bounding box center [576, 175] width 9 height 9
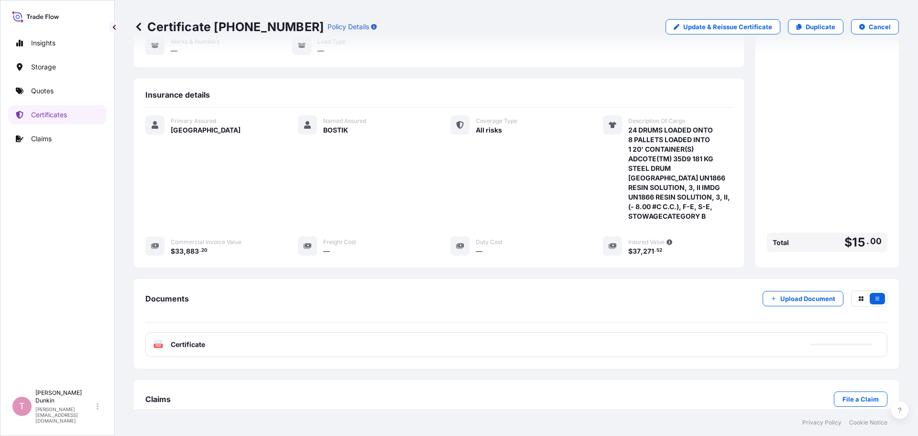
scroll to position [153, 0]
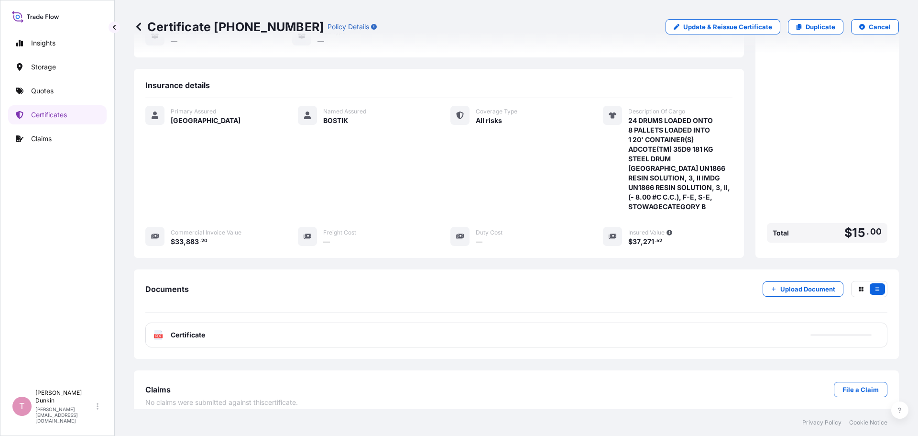
click at [157, 334] on text "PDF" at bounding box center [158, 335] width 6 height 3
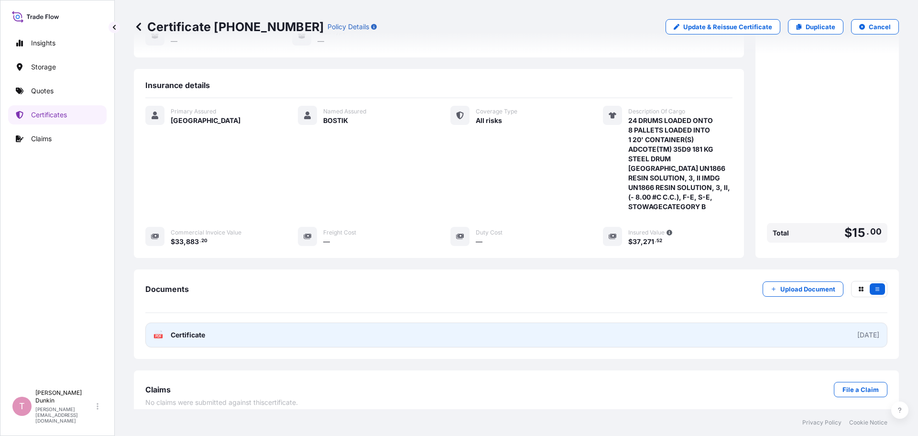
click at [158, 330] on g "PDF" at bounding box center [158, 335] width 9 height 10
